Goal: Information Seeking & Learning: Learn about a topic

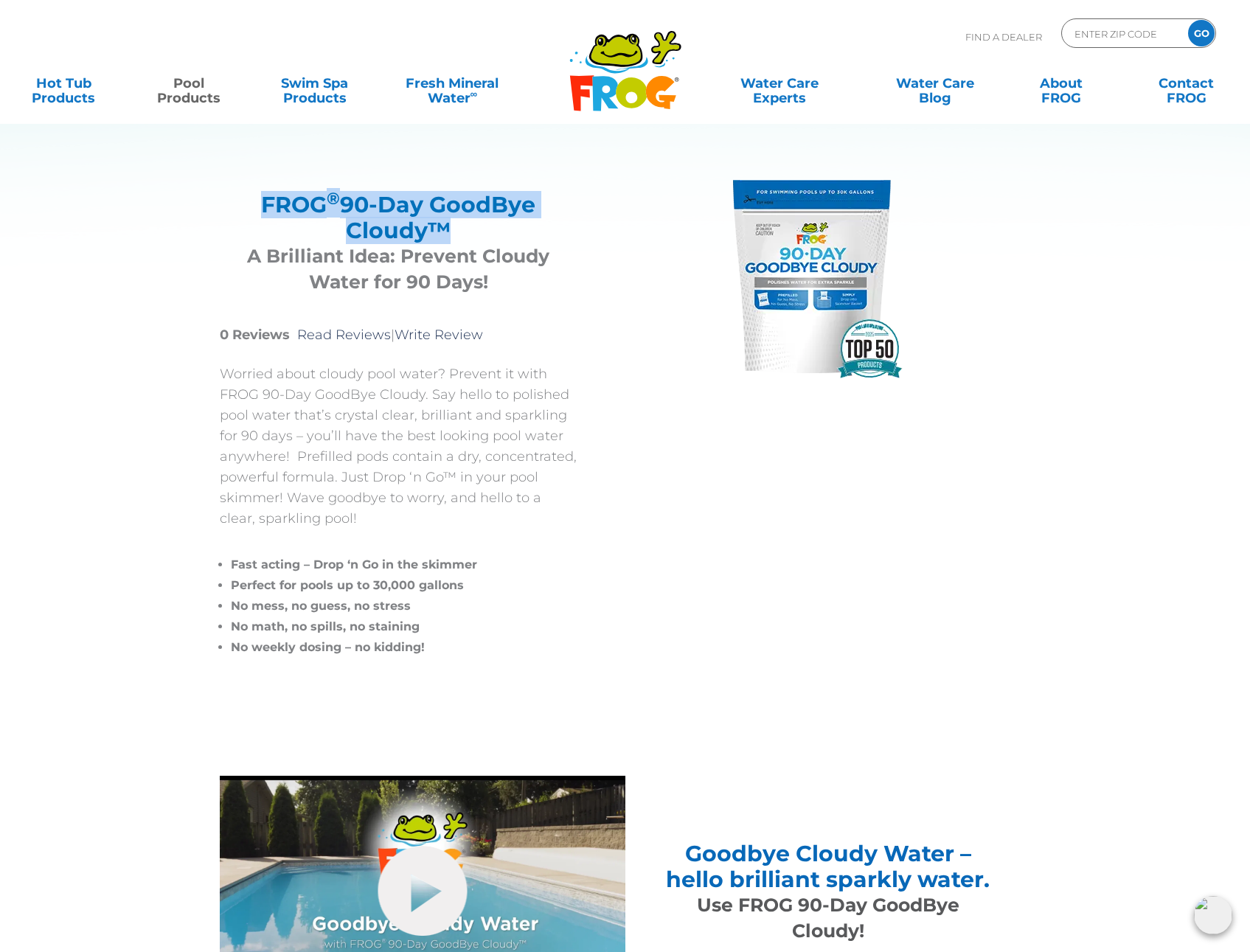
drag, startPoint x: 432, startPoint y: 236, endPoint x: 227, endPoint y: 204, distance: 207.5
click at [227, 204] on div "FROG ® 90-Day GoodBye Cloudy™ A Brilliant Idea: Prevent Cloudy Water for 90 Day…" at bounding box center [398, 240] width 358 height 133
copy h2 "FROG ® 90-Day GoodBye Cloudy"
click at [403, 106] on div "MENU MENU Hot Tub Products All Hot Tub Products All Hot Tub Products FROG @ease…" at bounding box center [625, 90] width 1220 height 44
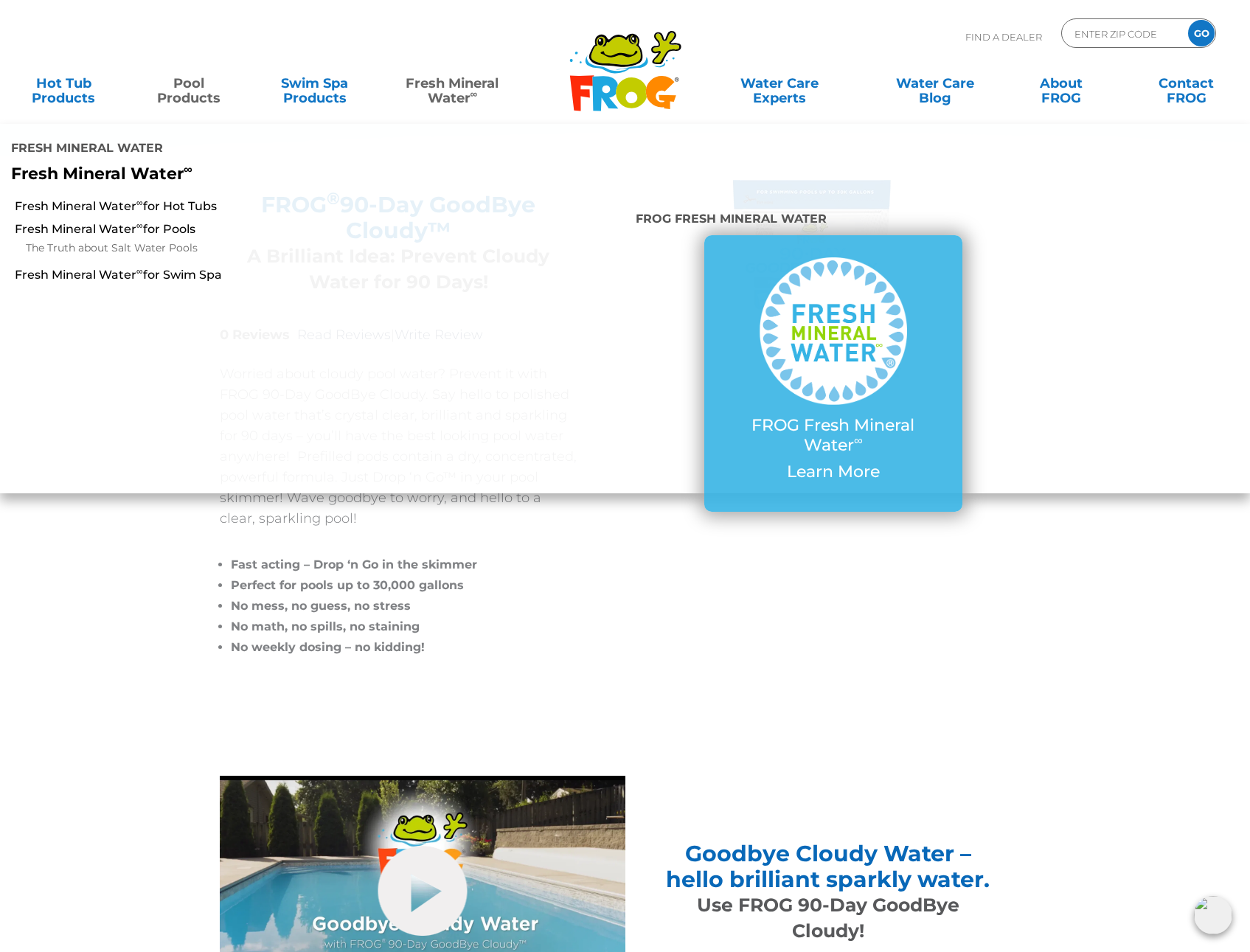
click at [471, 99] on sup "∞" at bounding box center [474, 94] width 7 height 12
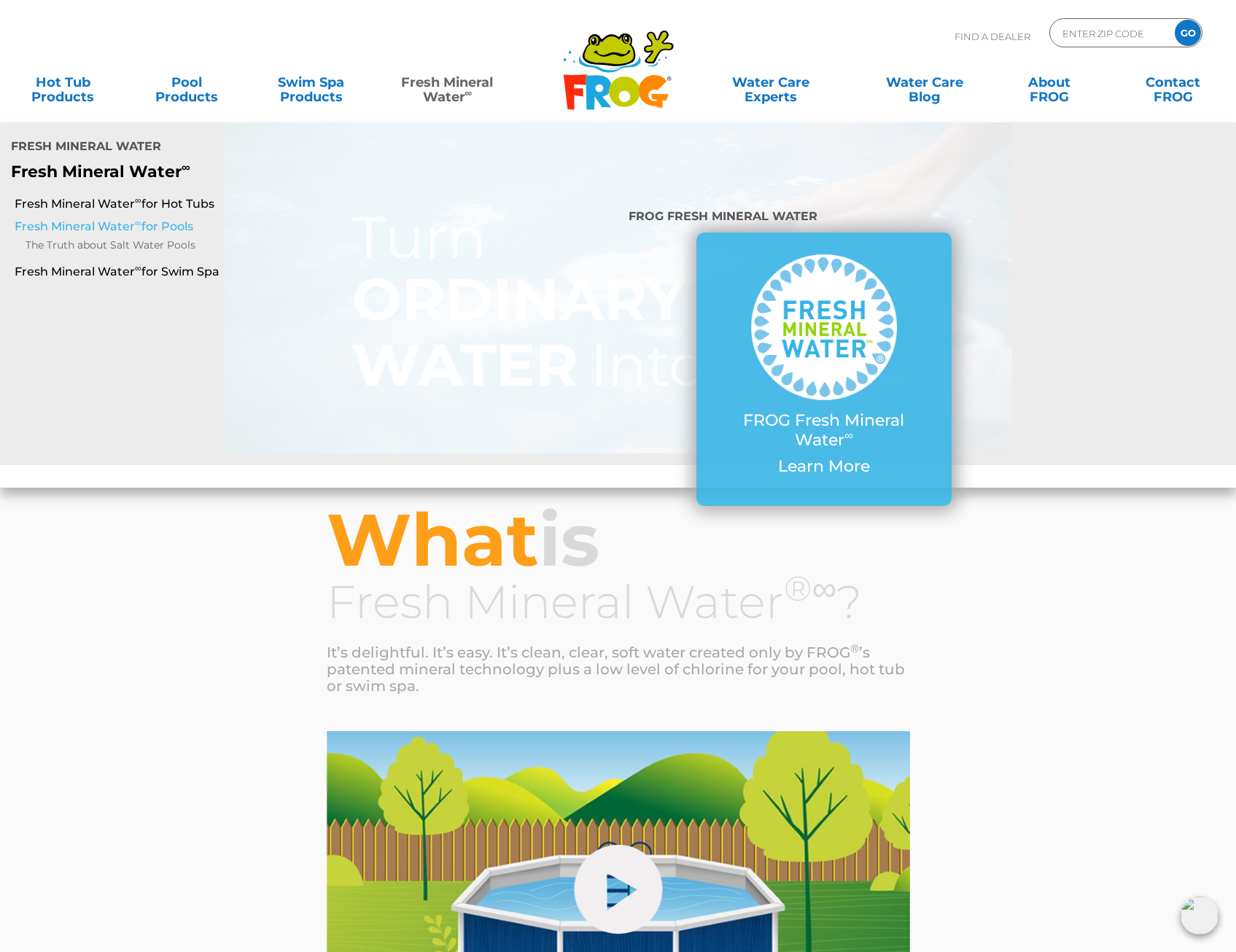
click at [133, 218] on link "Fresh Mineral Water ∞ for Pools" at bounding box center [213, 227] width 397 height 16
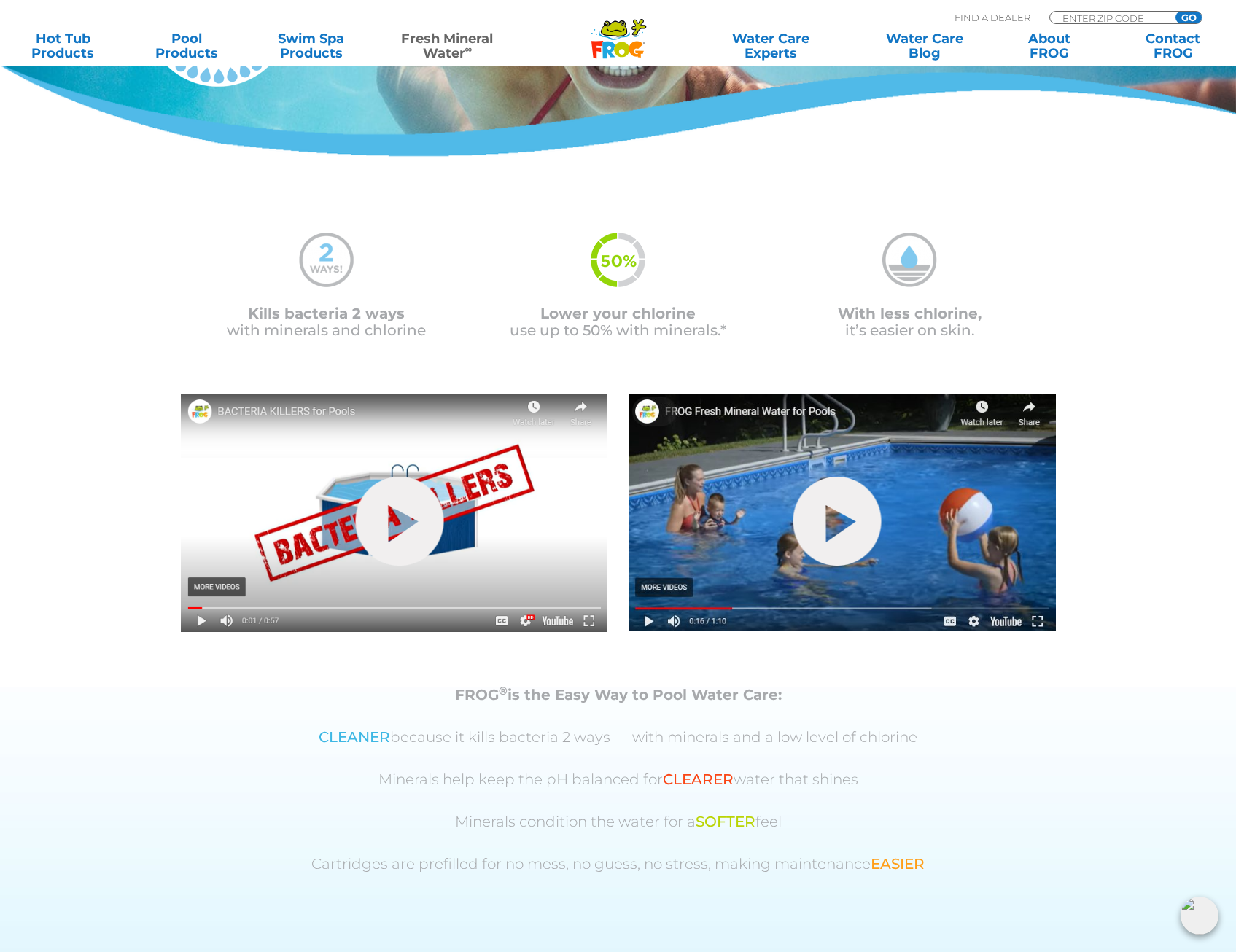
scroll to position [73, 0]
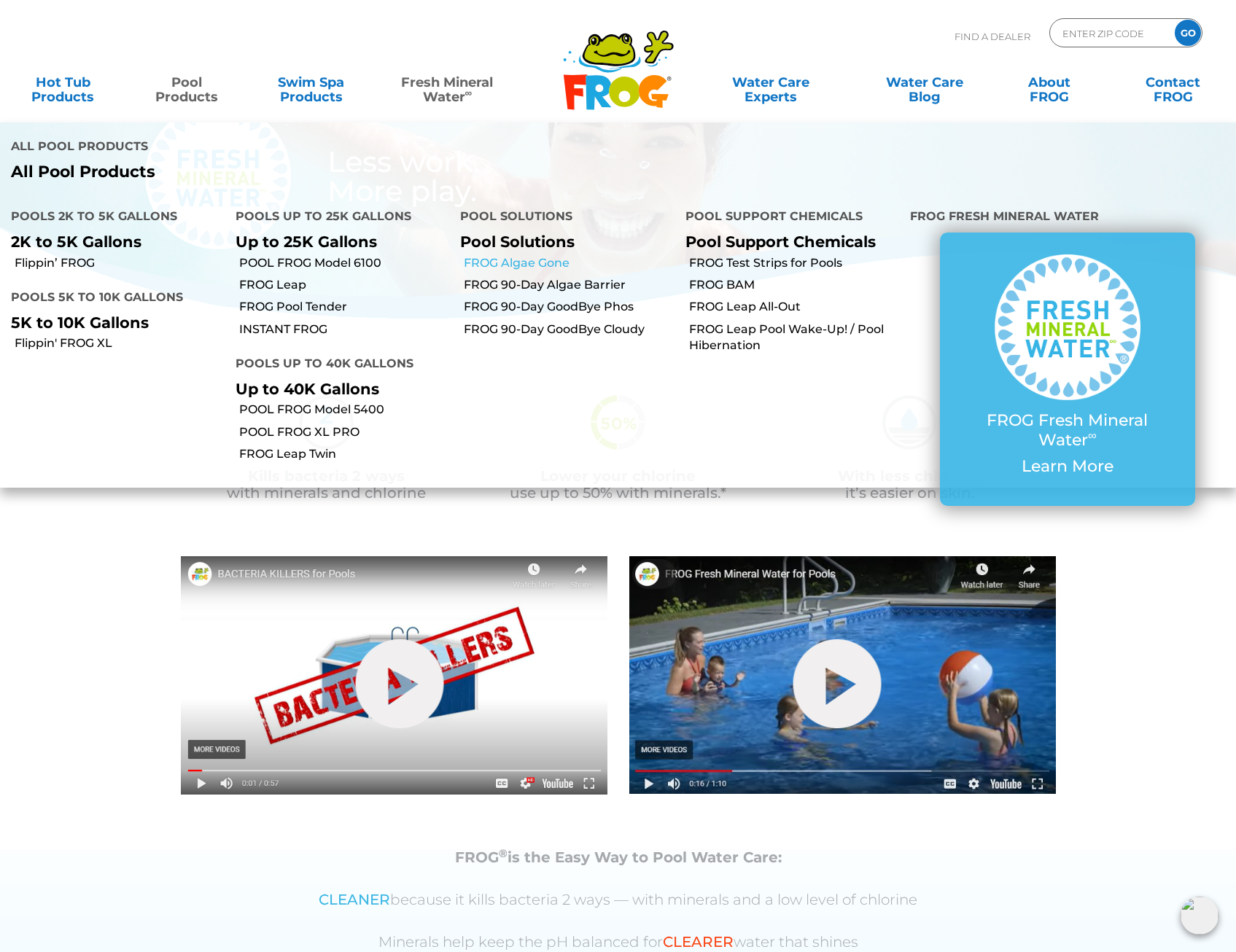
click at [558, 255] on link "FROG Algae Gone" at bounding box center [569, 263] width 210 height 16
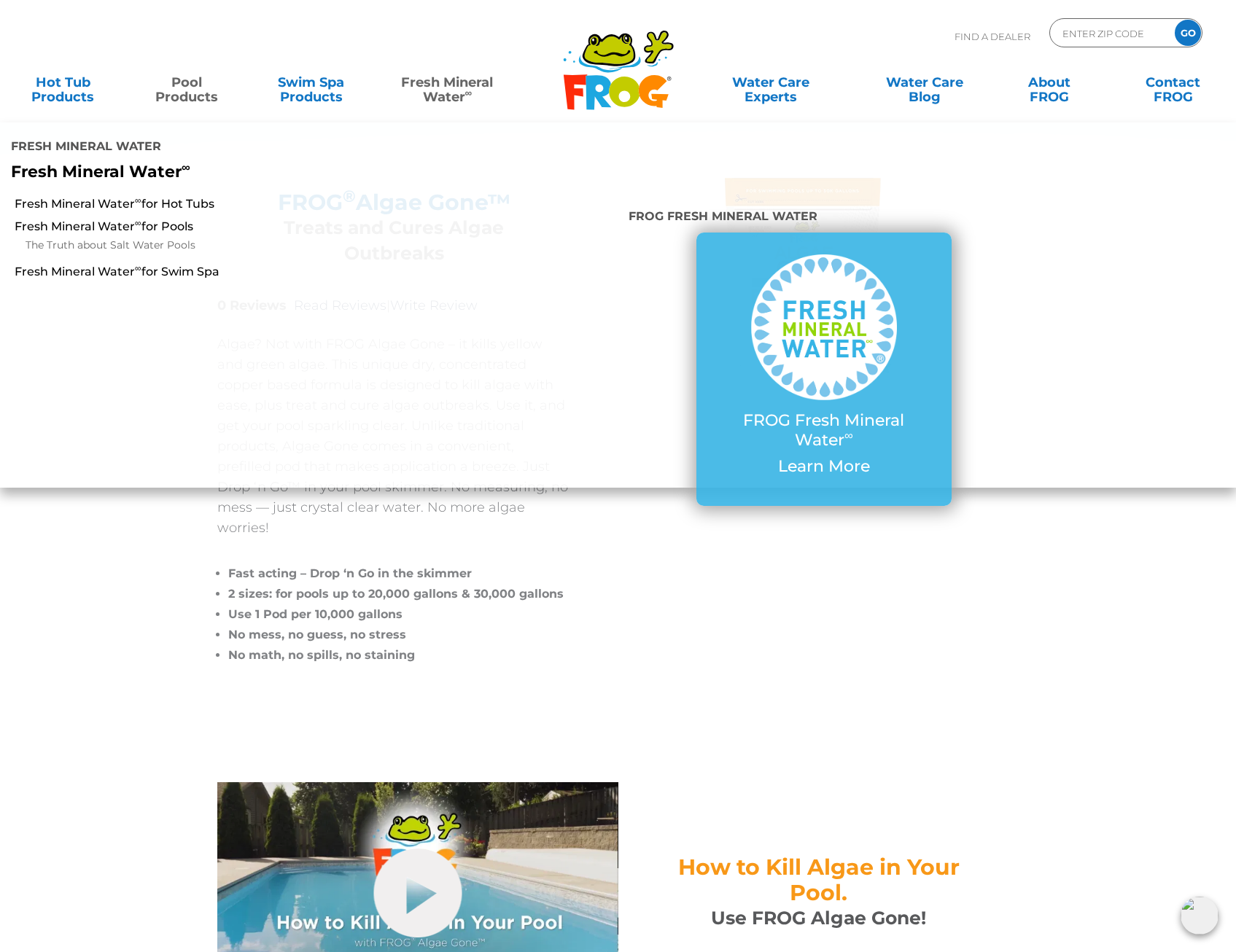
click at [561, 76] on li "Fresh Mineral Water ∞ Fresh Mineral Water Fresh Mineral Water ∞ Fresh Mineral W…" at bounding box center [496, 83] width 217 height 30
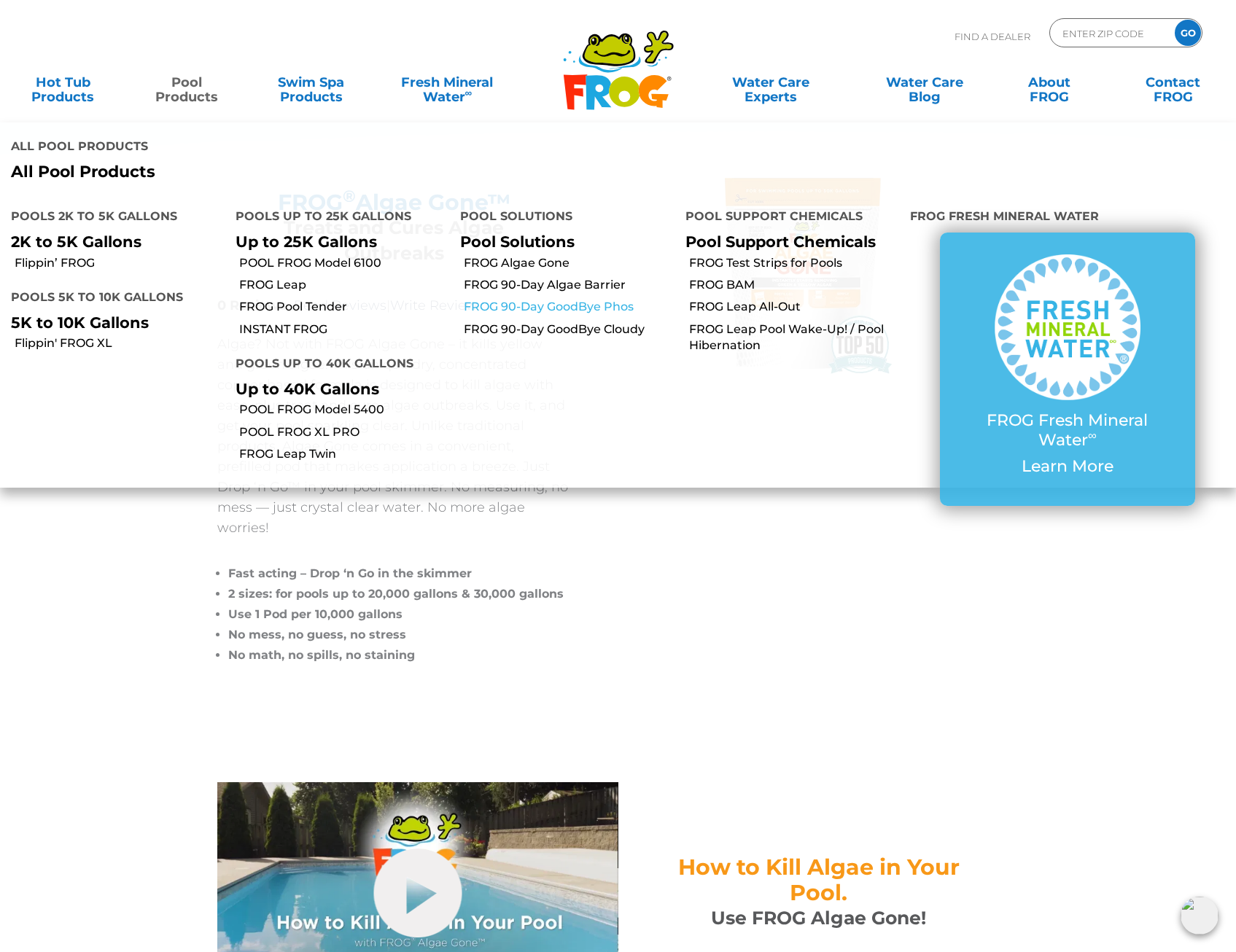
click at [561, 299] on link "FROG 90-Day GoodBye Phos" at bounding box center [569, 307] width 210 height 16
